Goal: Task Accomplishment & Management: Use online tool/utility

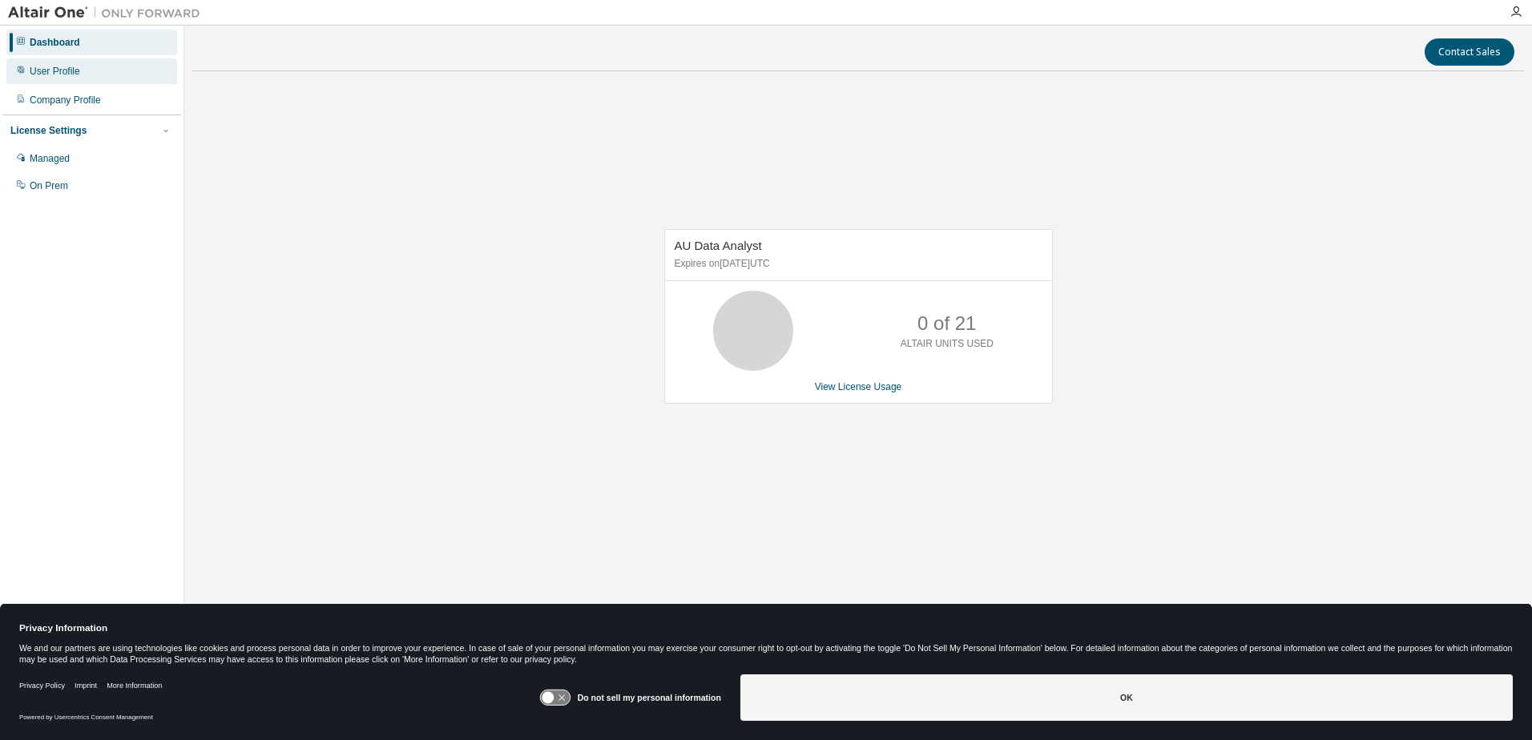
click at [70, 74] on div "User Profile" at bounding box center [55, 71] width 50 height 13
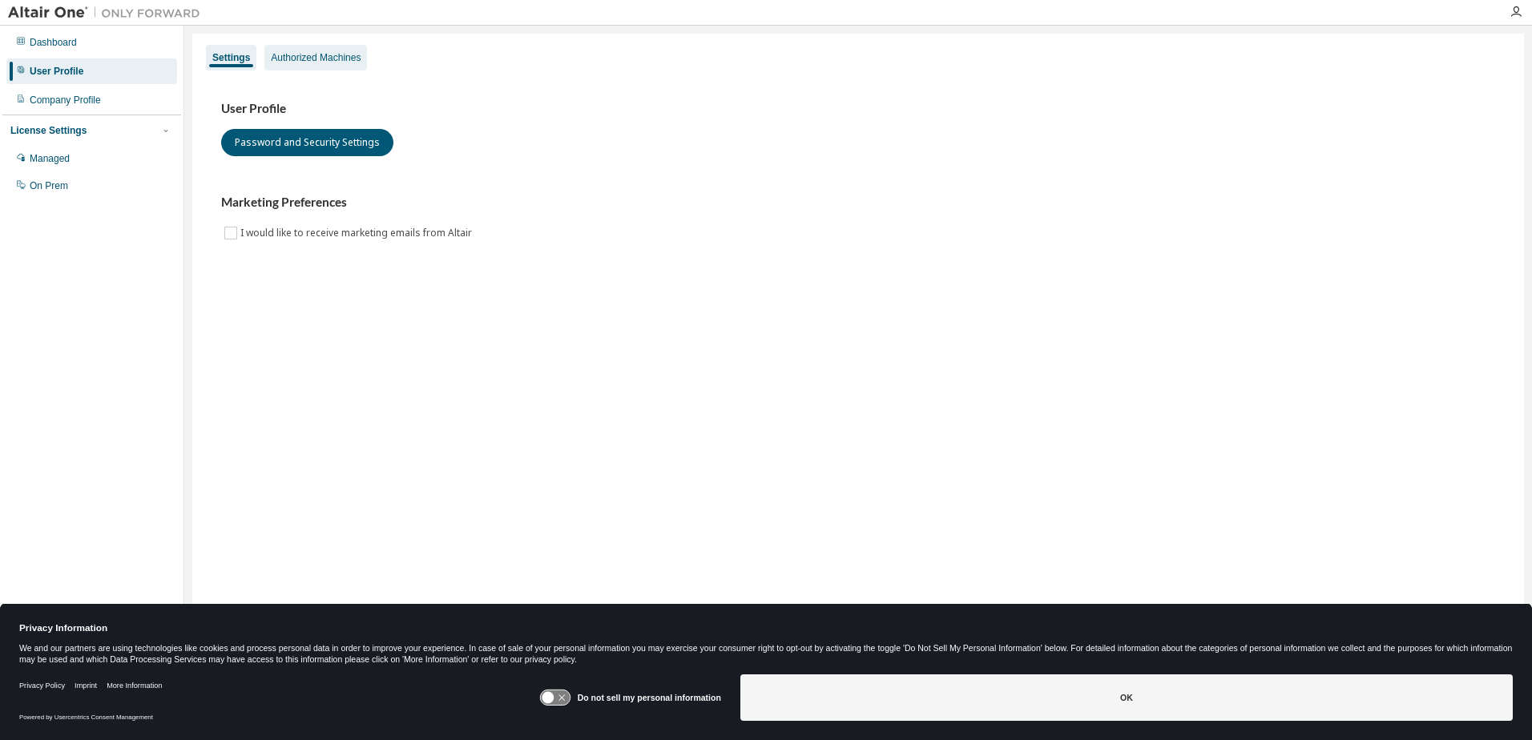
click at [294, 61] on div "Authorized Machines" at bounding box center [316, 57] width 90 height 13
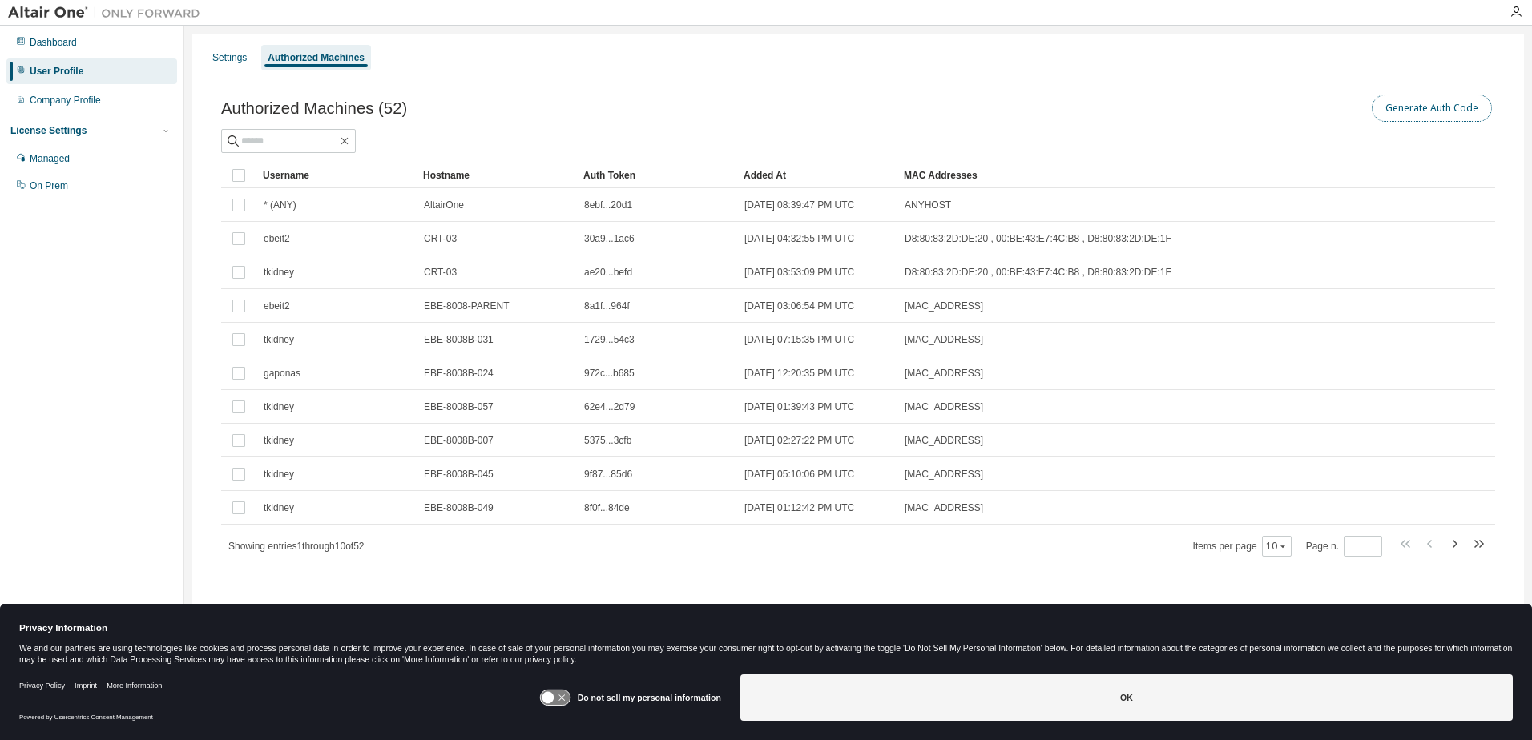
click at [1438, 109] on button "Generate Auth Code" at bounding box center [1431, 108] width 120 height 27
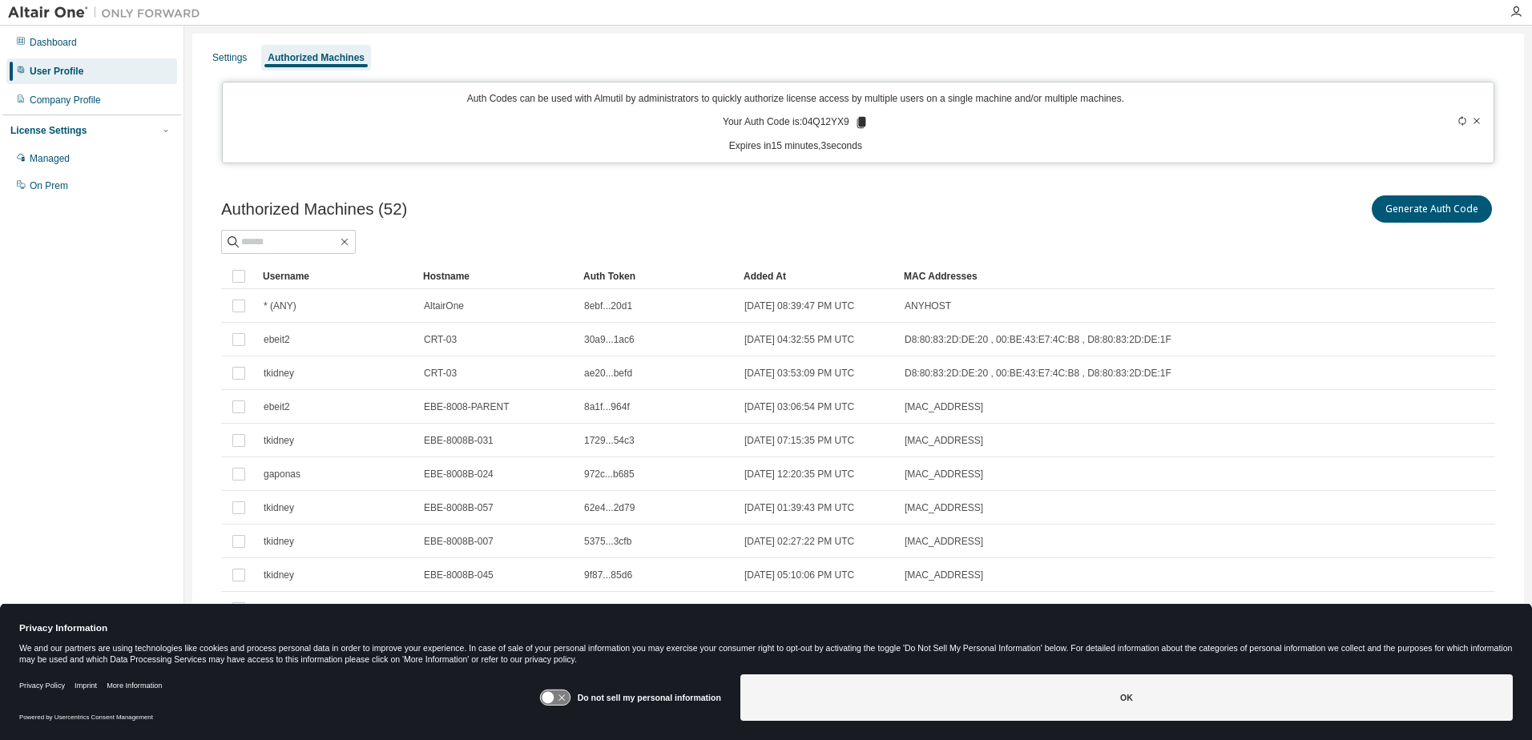
click at [814, 122] on p "Your Auth Code is: 04Q12YX9" at bounding box center [796, 122] width 146 height 14
copy p "04Q12YX9"
